Goal: Task Accomplishment & Management: Use online tool/utility

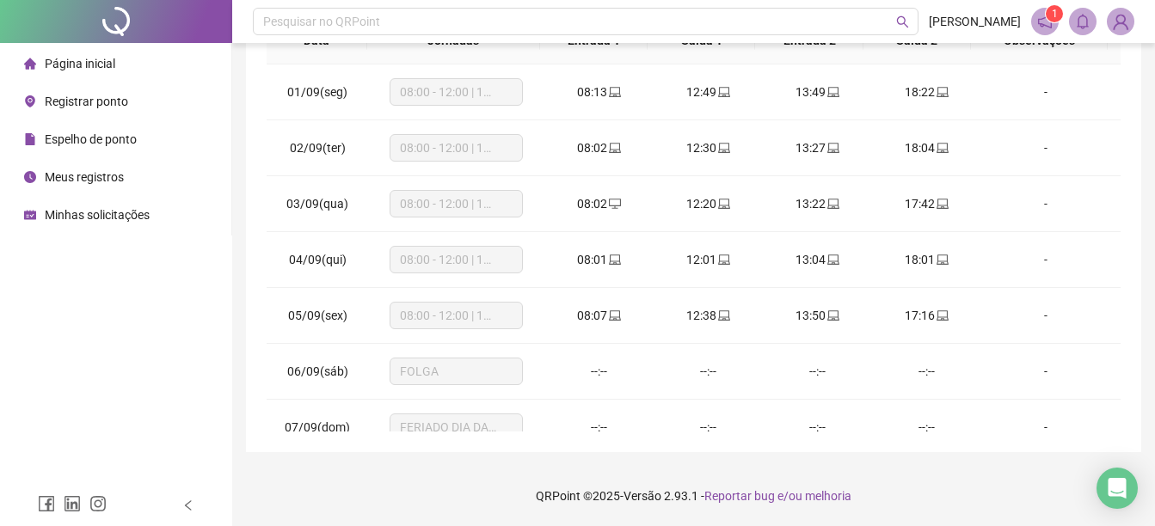
scroll to position [583, 0]
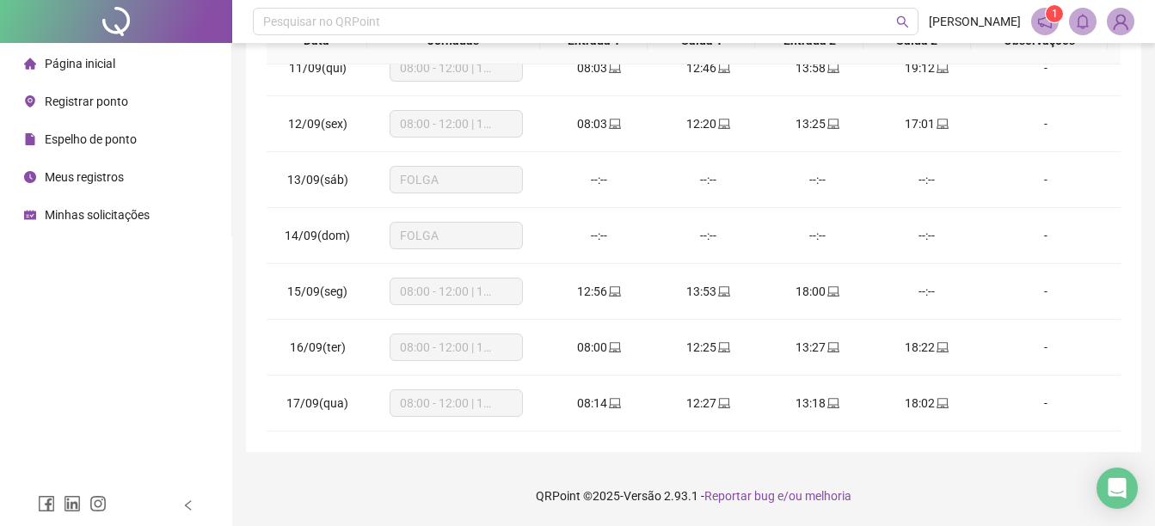
click at [89, 71] on span "Página inicial" at bounding box center [80, 64] width 71 height 14
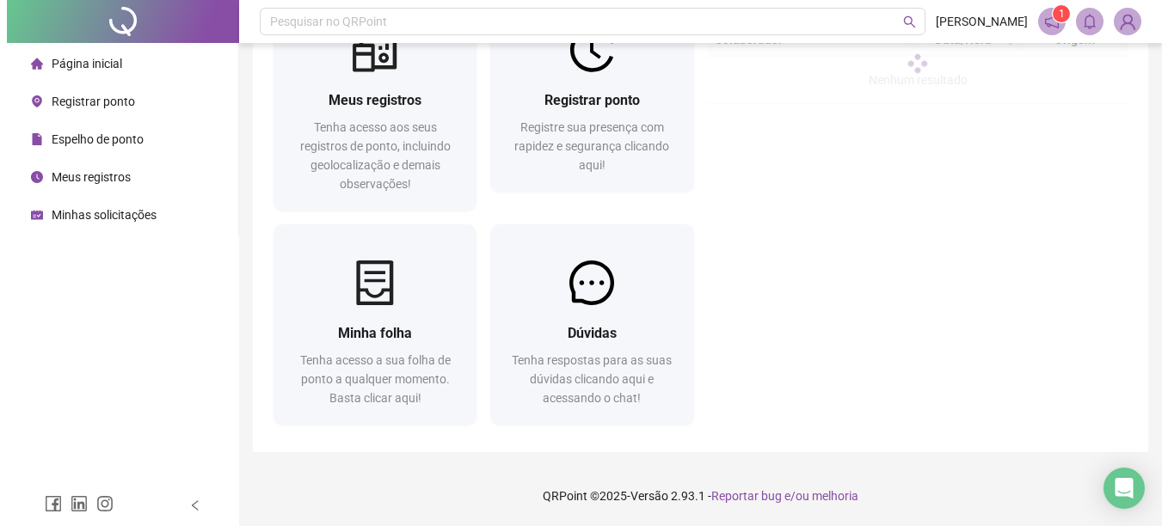
scroll to position [86, 0]
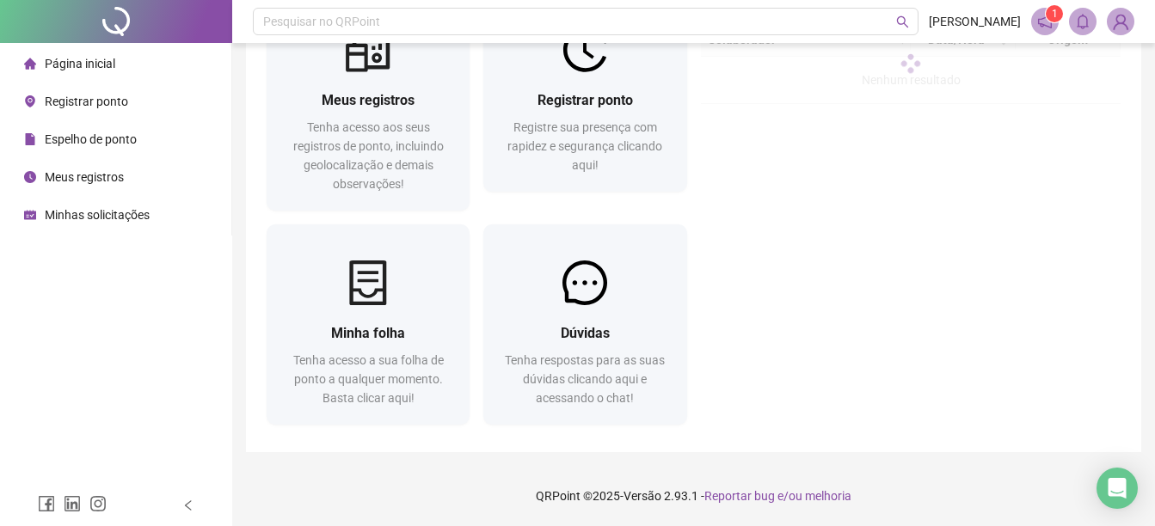
click at [101, 89] on div "Registrar ponto" at bounding box center [76, 101] width 104 height 34
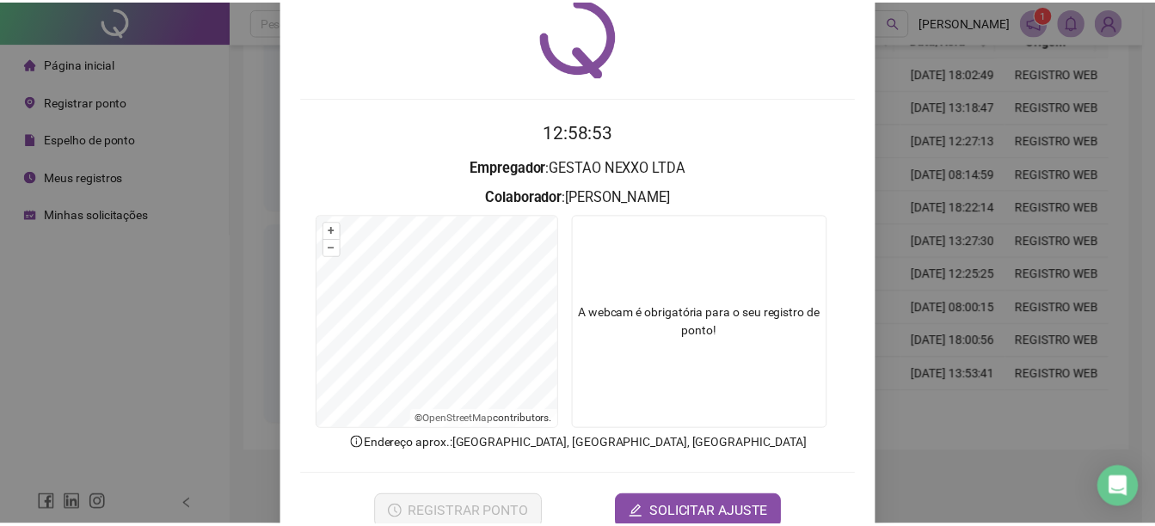
scroll to position [107, 0]
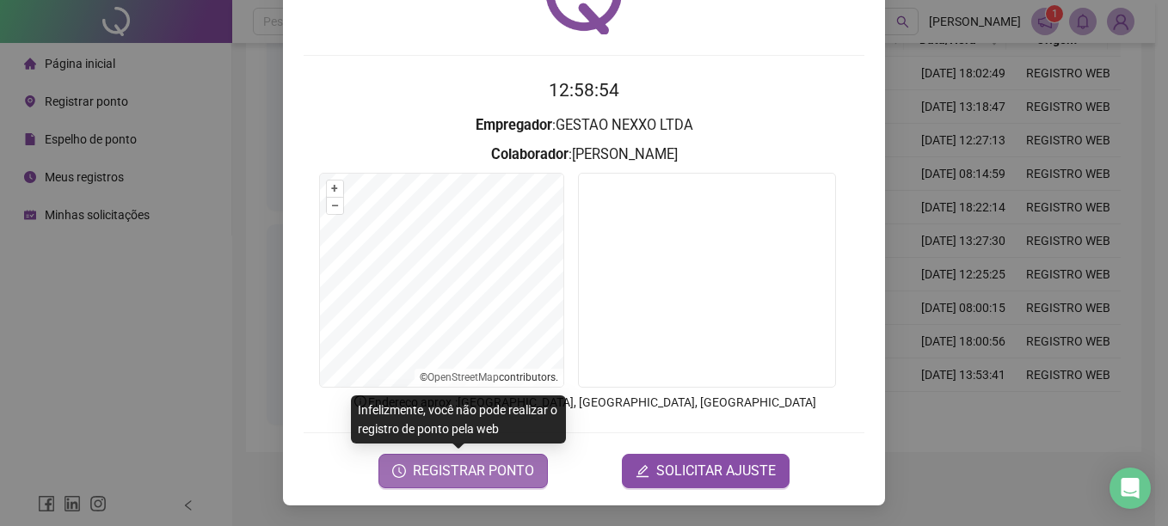
click at [461, 475] on span "REGISTRAR PONTO" at bounding box center [473, 471] width 121 height 21
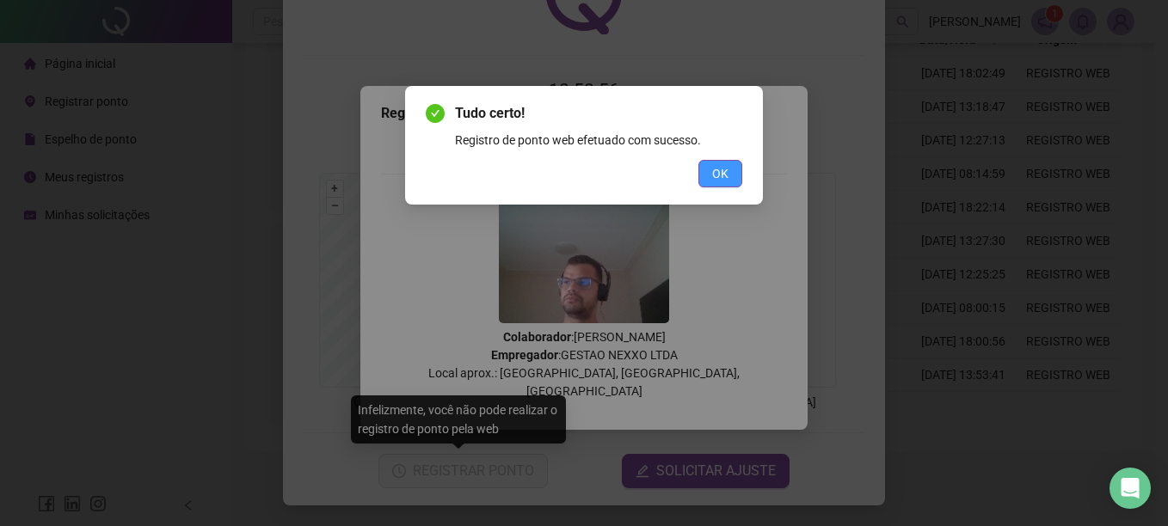
click at [730, 169] on button "OK" at bounding box center [720, 174] width 44 height 28
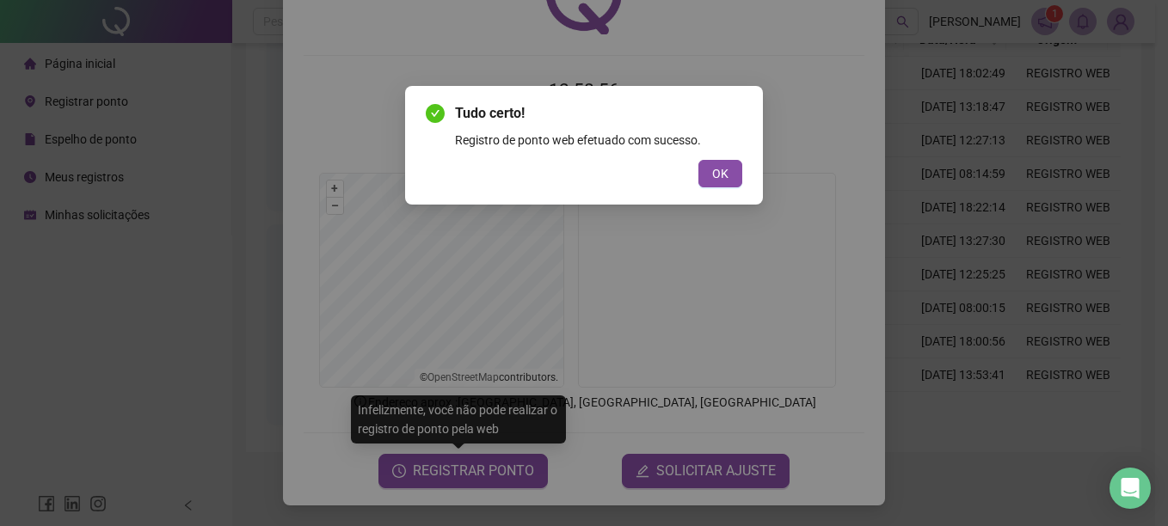
click at [249, 263] on div "Tudo certo! Registro de ponto web efetuado com sucesso. OK" at bounding box center [584, 263] width 1168 height 526
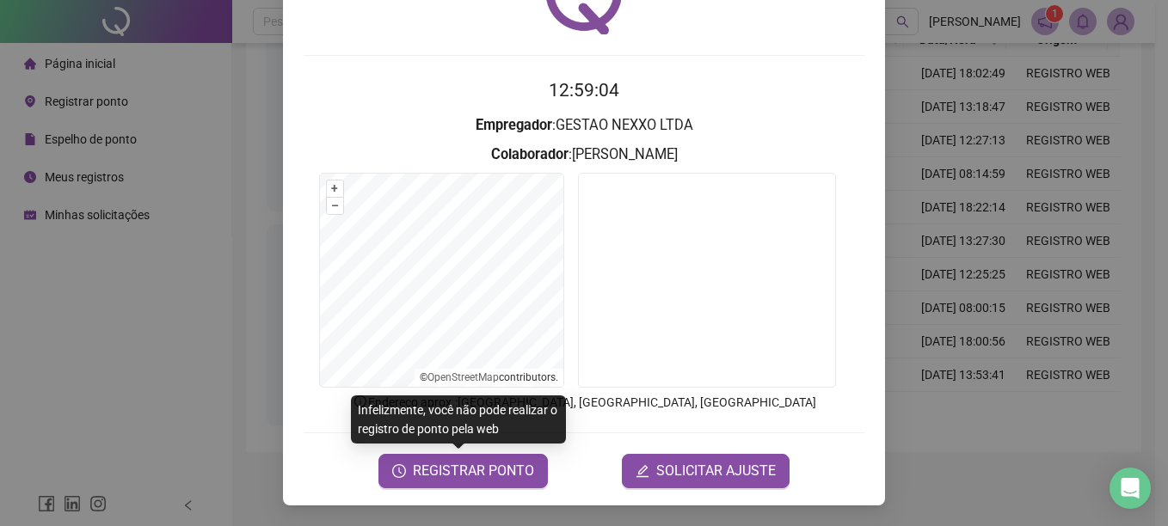
click at [964, 237] on div "Registro de ponto web 12:59:04 Empregador : GESTAO NEXXO LTDA Colaborador : MAT…" at bounding box center [584, 263] width 1168 height 526
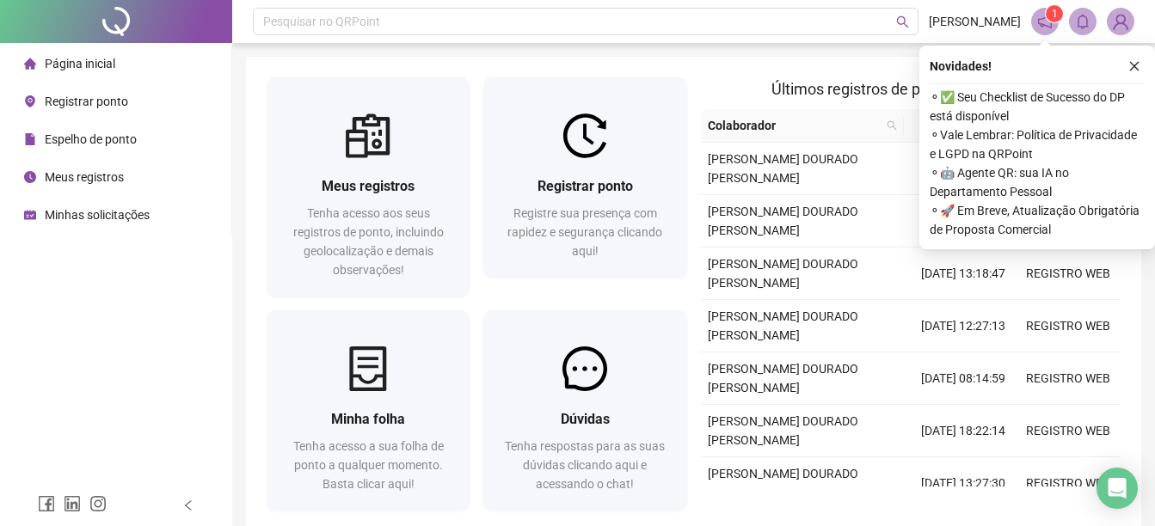
click at [1141, 62] on button "button" at bounding box center [1134, 66] width 21 height 21
